Goal: Go to known website: Access a specific website the user already knows

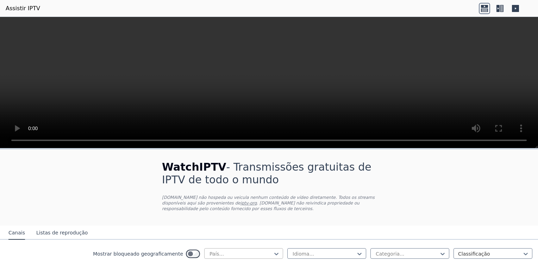
click at [248, 253] on div at bounding box center [241, 253] width 64 height 7
click at [273, 252] on icon at bounding box center [276, 253] width 7 height 7
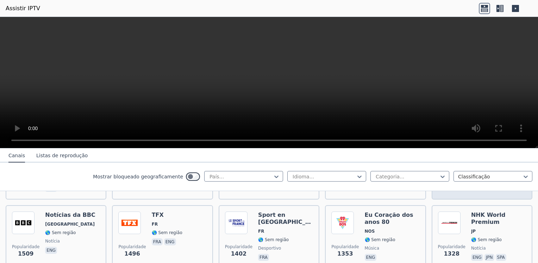
scroll to position [475, 0]
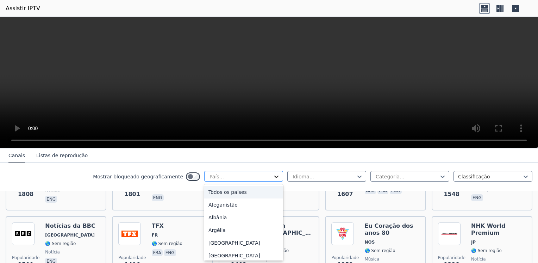
click at [273, 175] on icon at bounding box center [276, 176] width 7 height 7
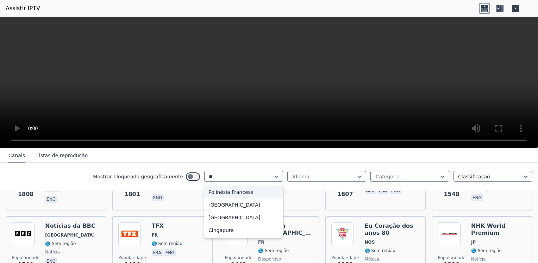
type input "***"
click at [233, 190] on div "[GEOGRAPHIC_DATA]" at bounding box center [243, 192] width 79 height 13
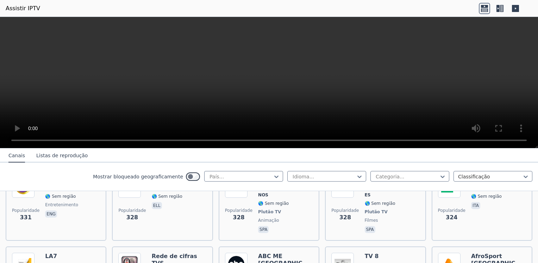
scroll to position [3249, 0]
